Goal: Transaction & Acquisition: Purchase product/service

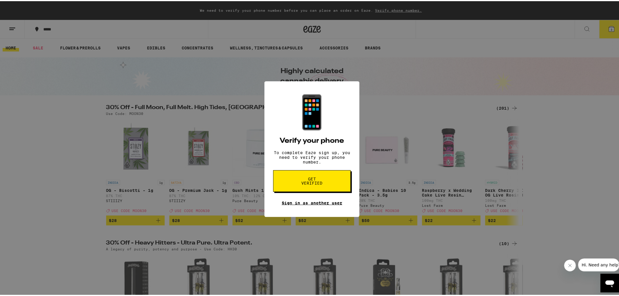
click at [322, 204] on link "Sign in as another user" at bounding box center [312, 201] width 61 height 5
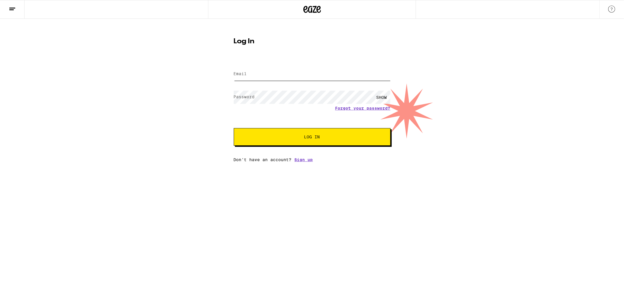
click at [252, 75] on input "Email" at bounding box center [312, 74] width 157 height 13
type input "[EMAIL_ADDRESS][DOMAIN_NAME]"
click at [316, 138] on span "Log In" at bounding box center [312, 137] width 16 height 4
